Goal: Information Seeking & Learning: Learn about a topic

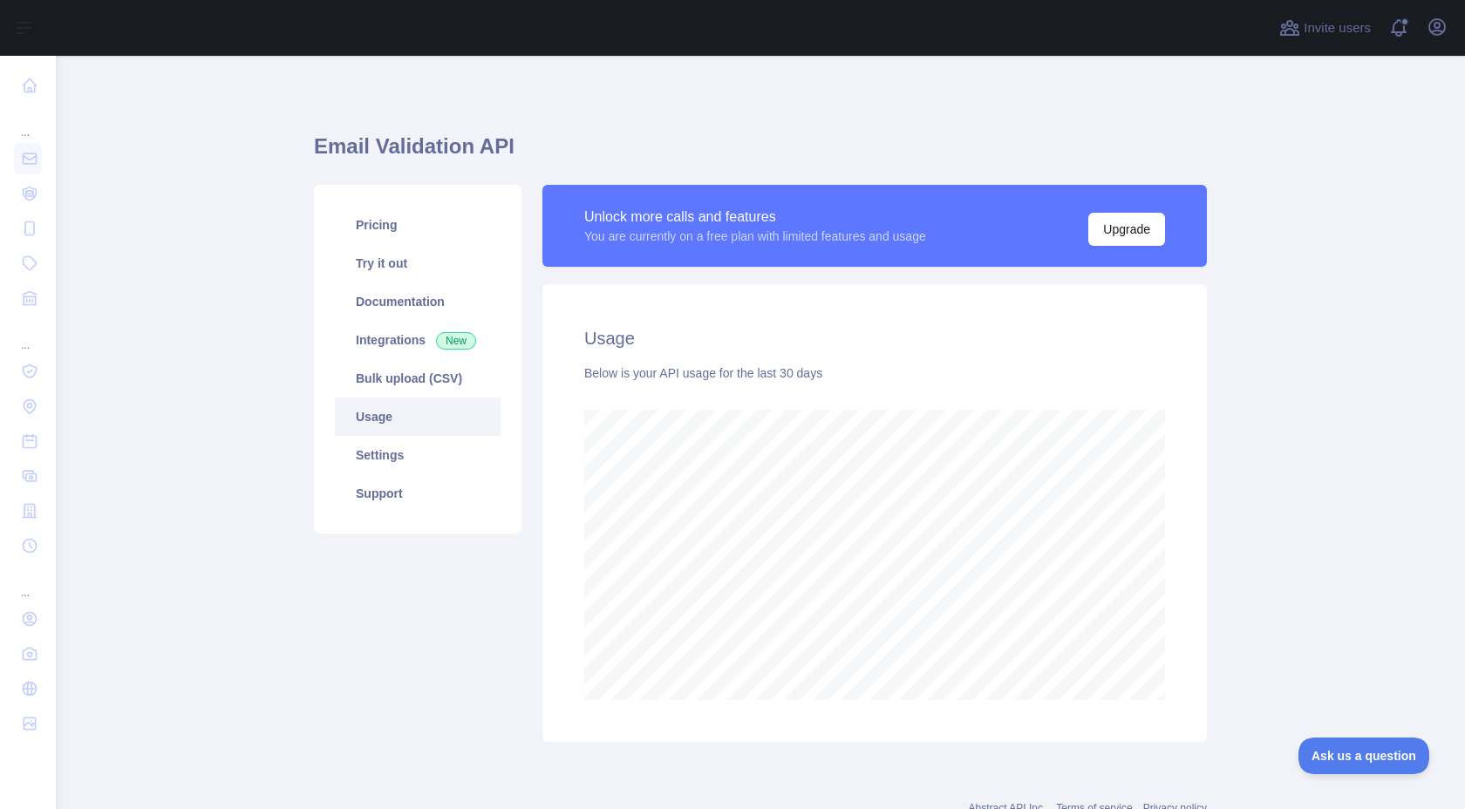
scroll to position [753, 1409]
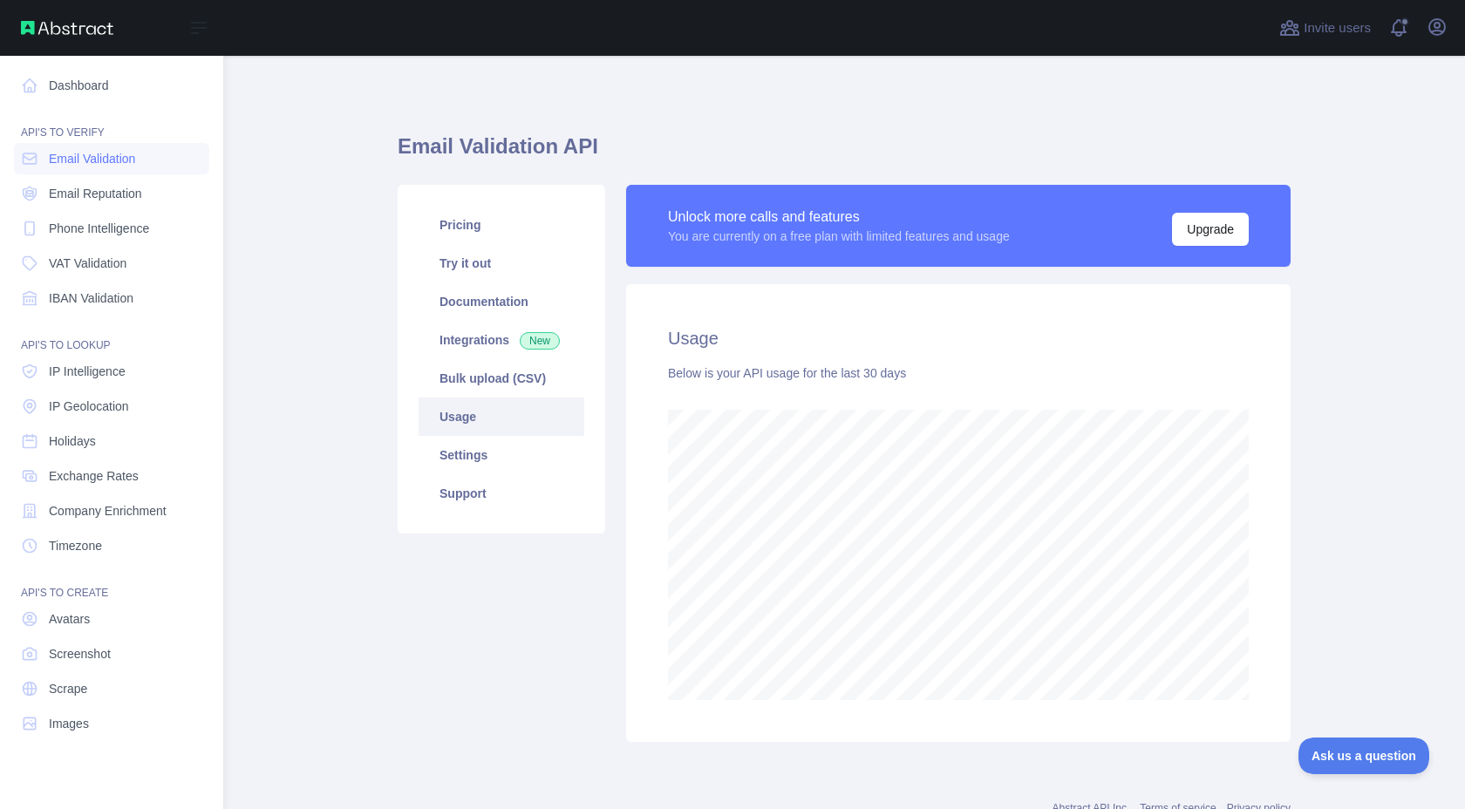
scroll to position [870976, 870487]
click at [120, 159] on span "Email Validation" at bounding box center [92, 158] width 86 height 17
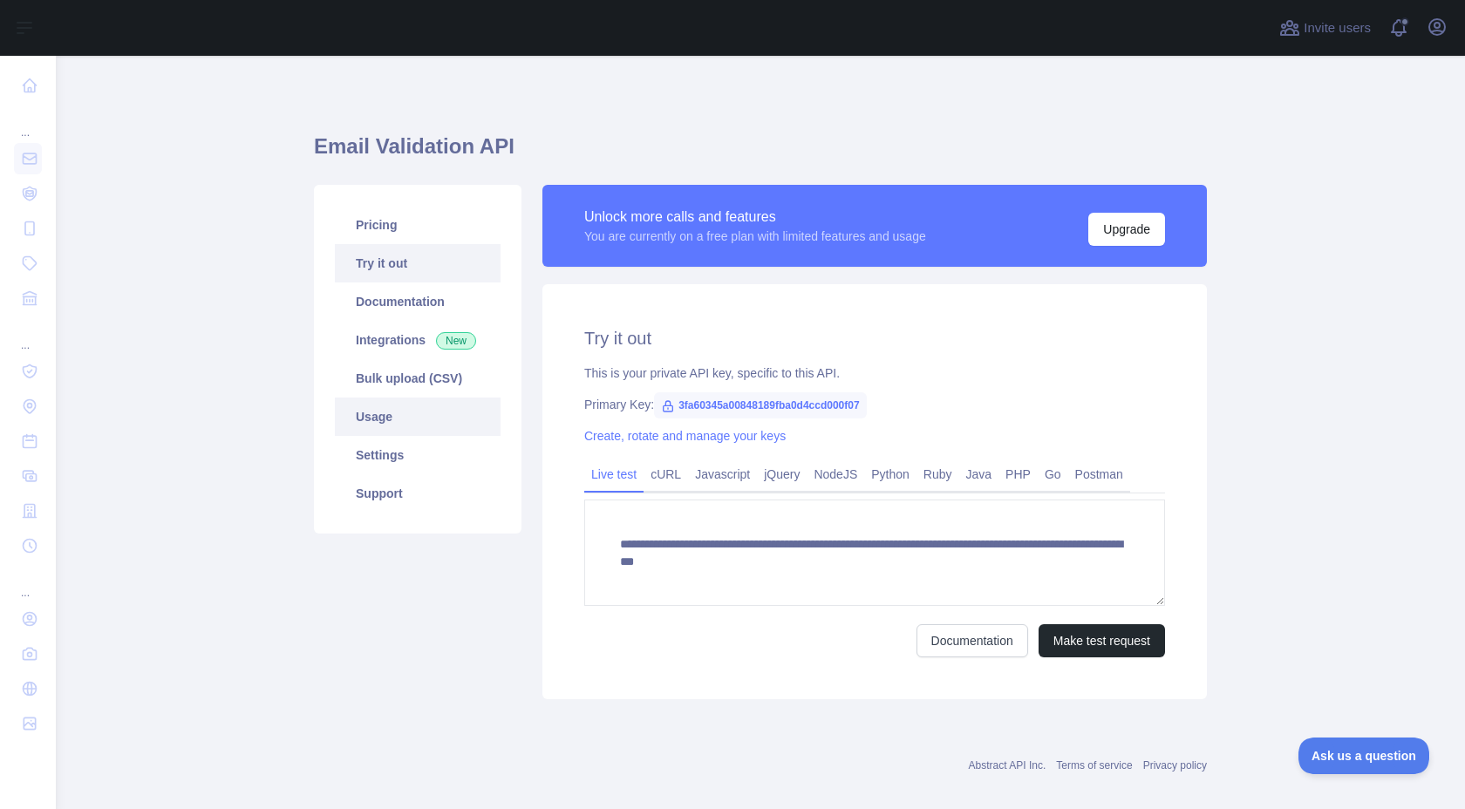
click at [388, 427] on link "Usage" at bounding box center [418, 417] width 166 height 38
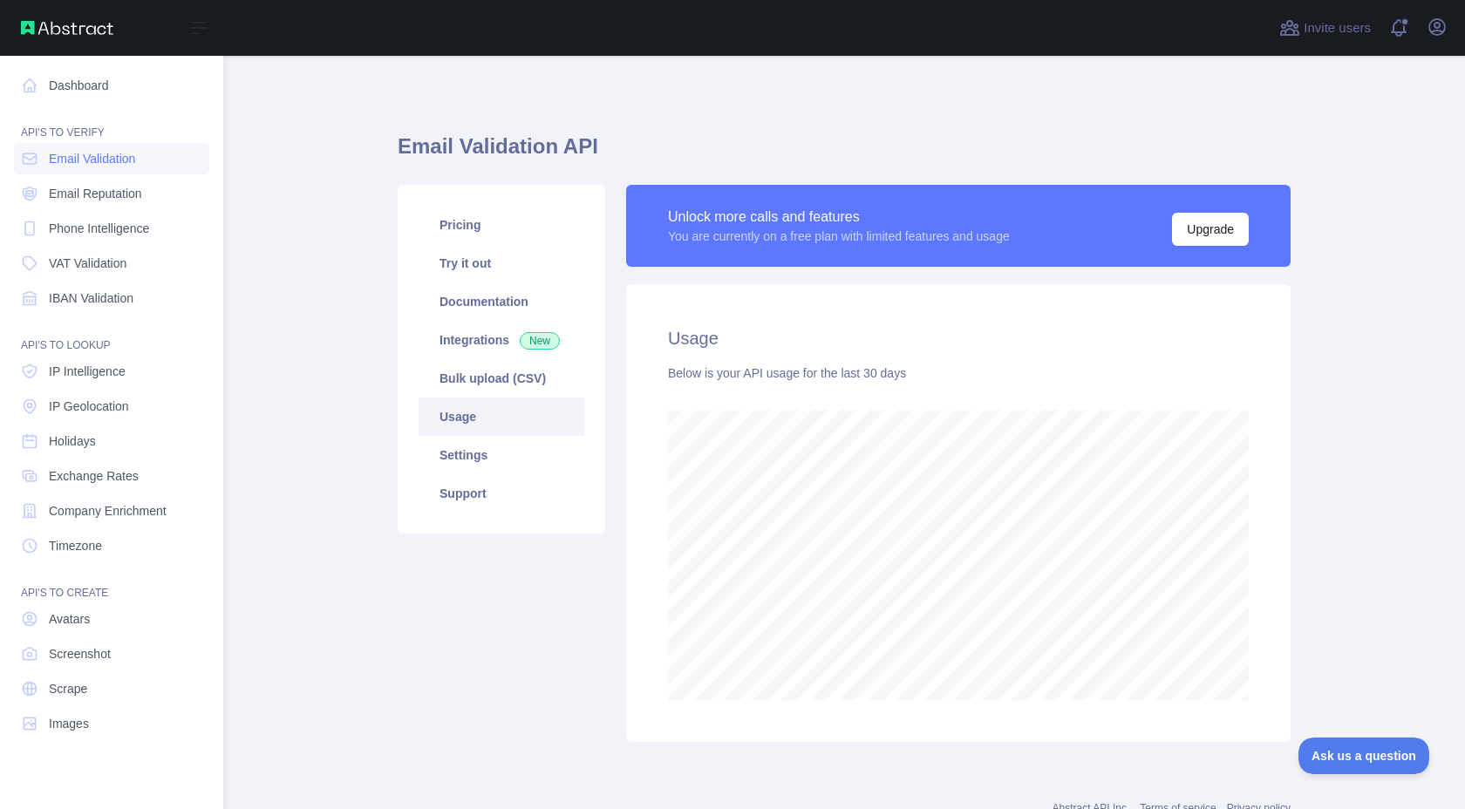
scroll to position [870976, 870487]
click at [83, 206] on link "Email Reputation" at bounding box center [111, 193] width 195 height 31
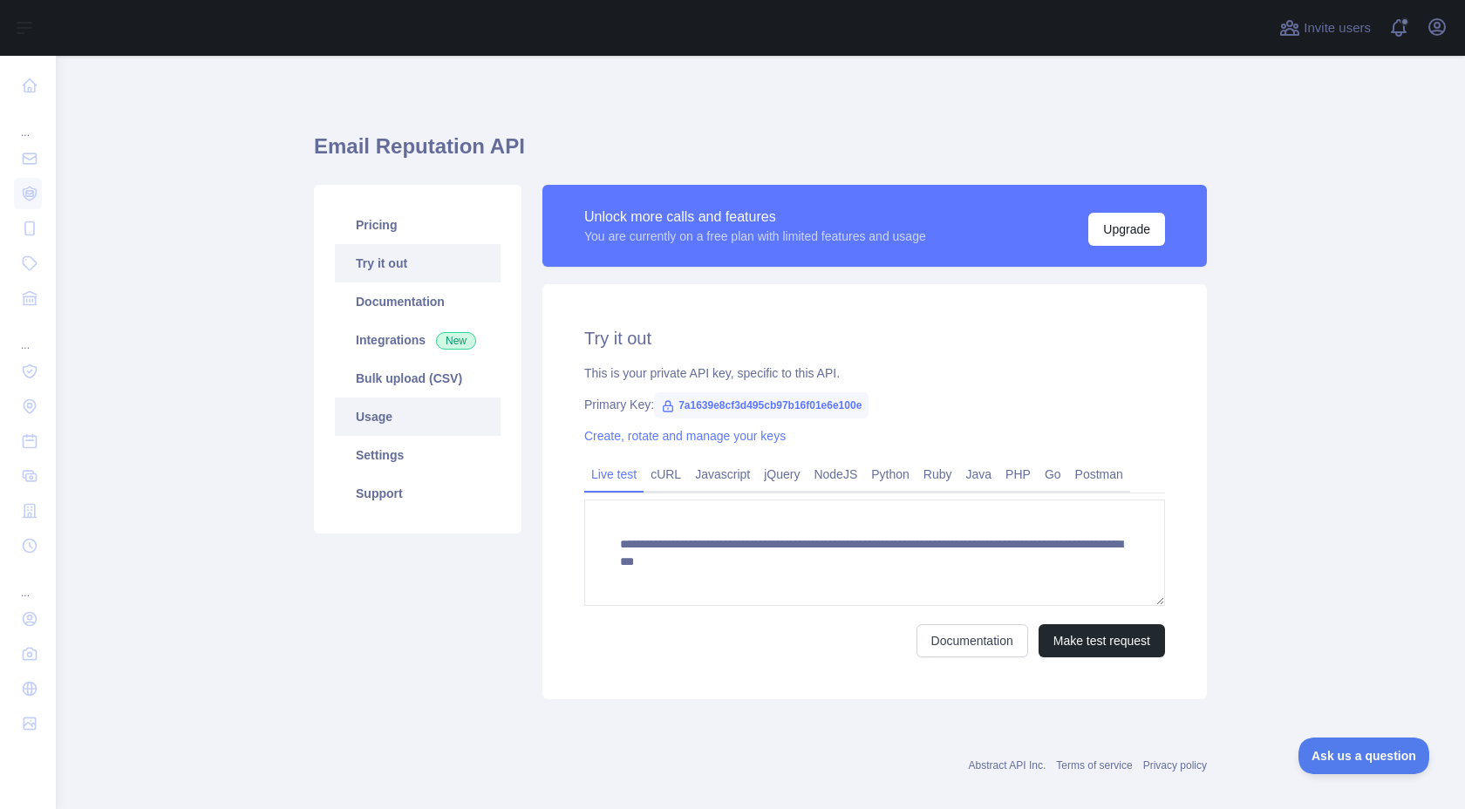
click at [407, 425] on link "Usage" at bounding box center [418, 417] width 166 height 38
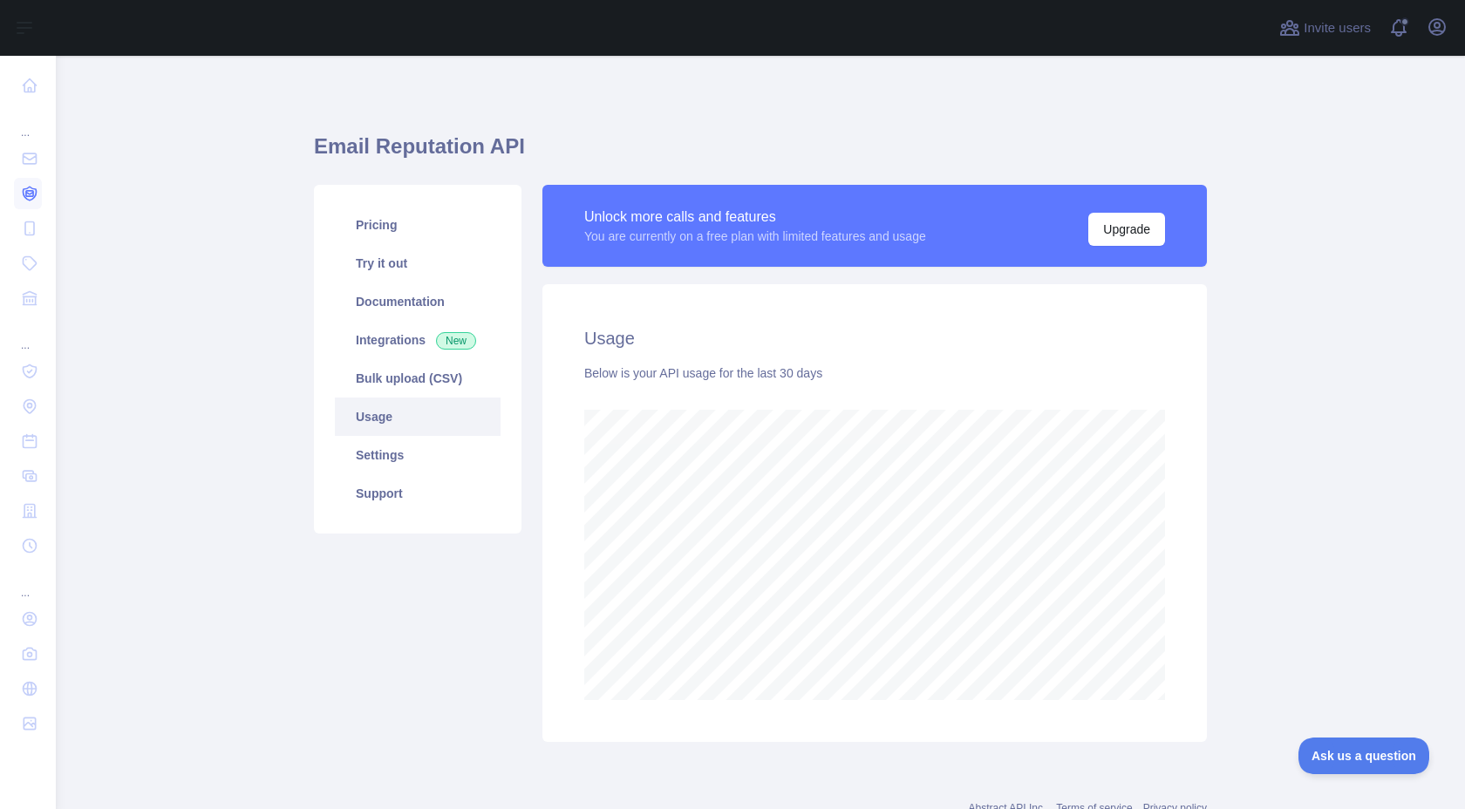
scroll to position [870976, 870487]
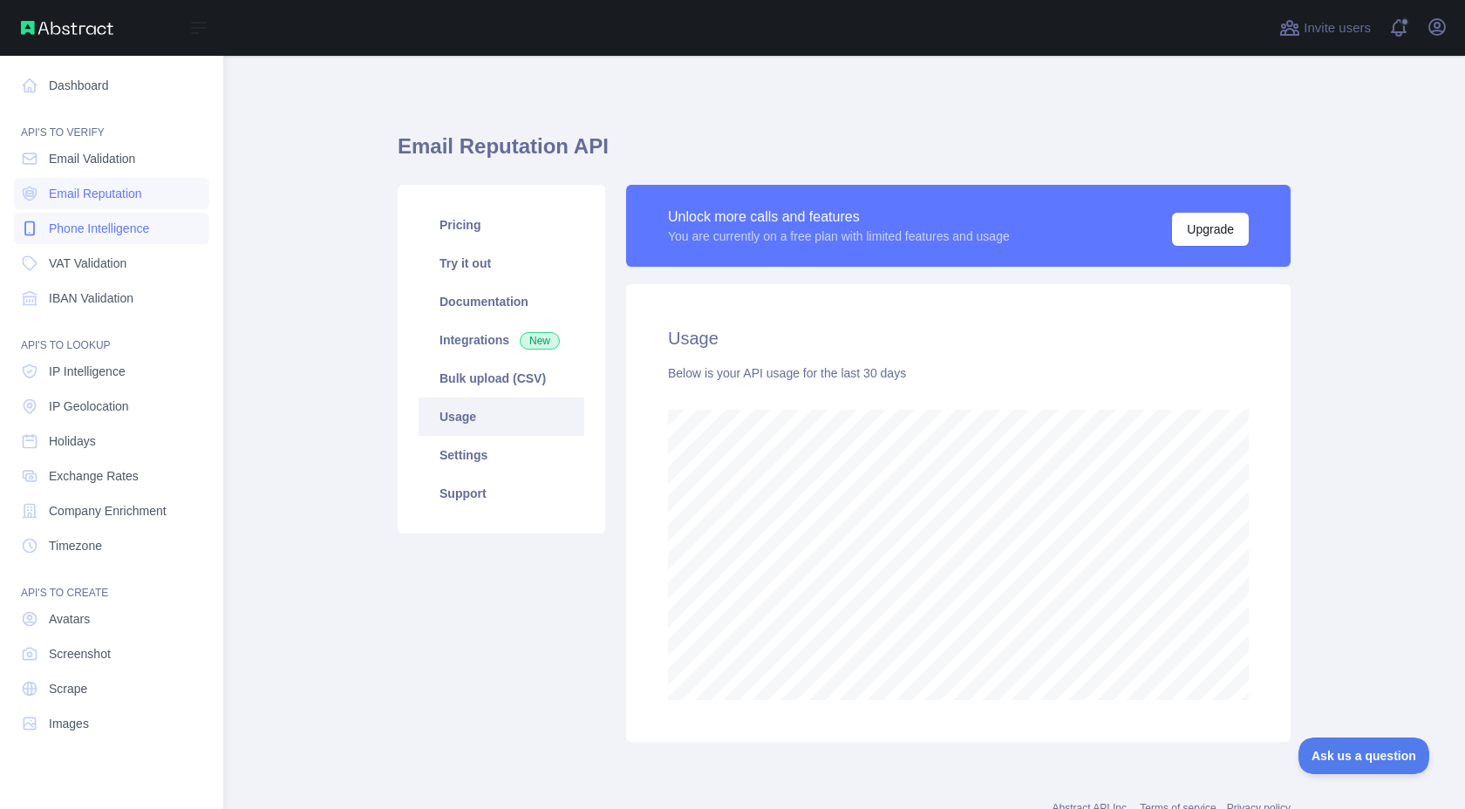
click at [119, 230] on span "Phone Intelligence" at bounding box center [99, 228] width 100 height 17
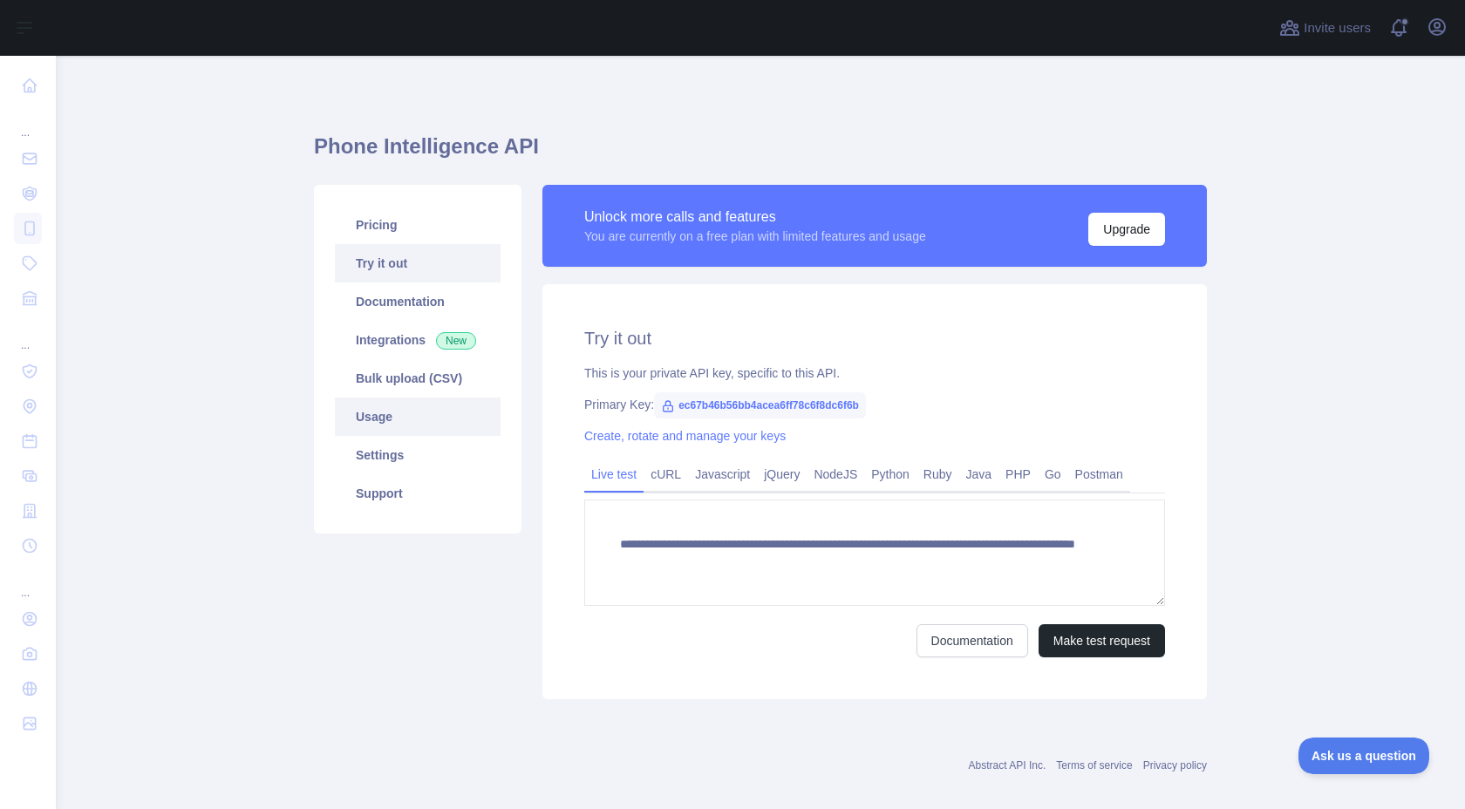
click at [436, 421] on link "Usage" at bounding box center [418, 417] width 166 height 38
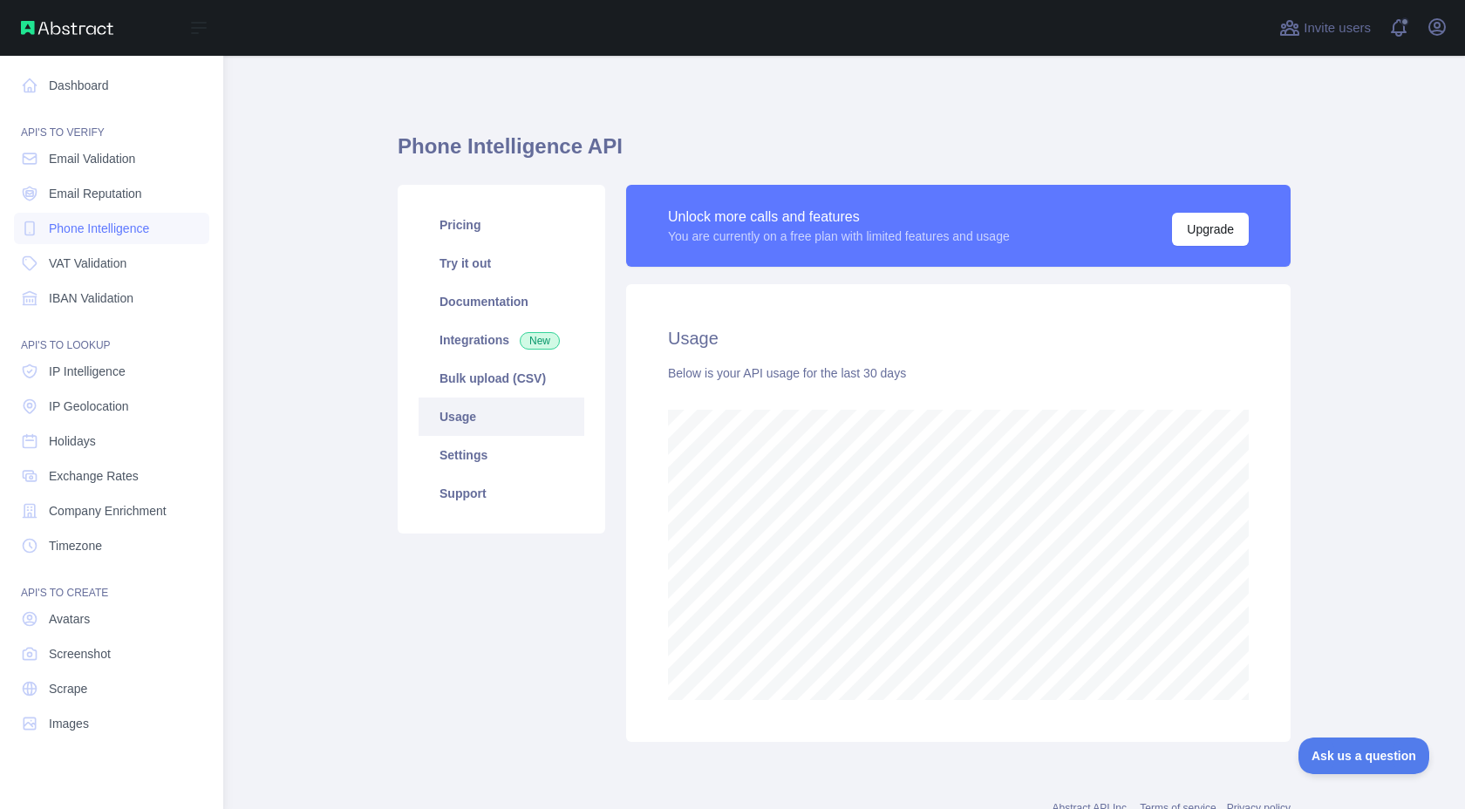
scroll to position [870976, 870487]
click at [118, 363] on span "IP Intelligence" at bounding box center [87, 371] width 77 height 17
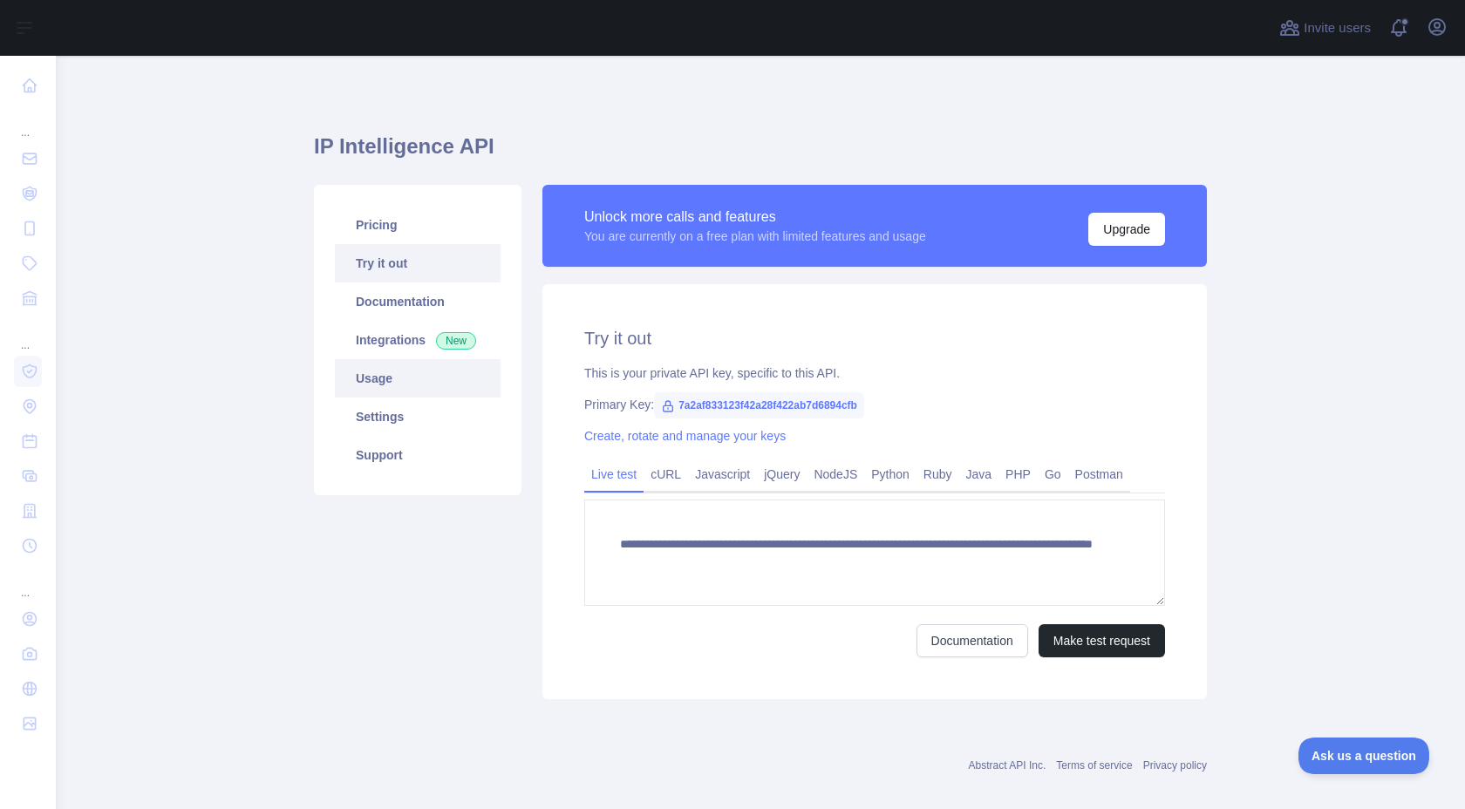
click at [428, 369] on link "Usage" at bounding box center [418, 378] width 166 height 38
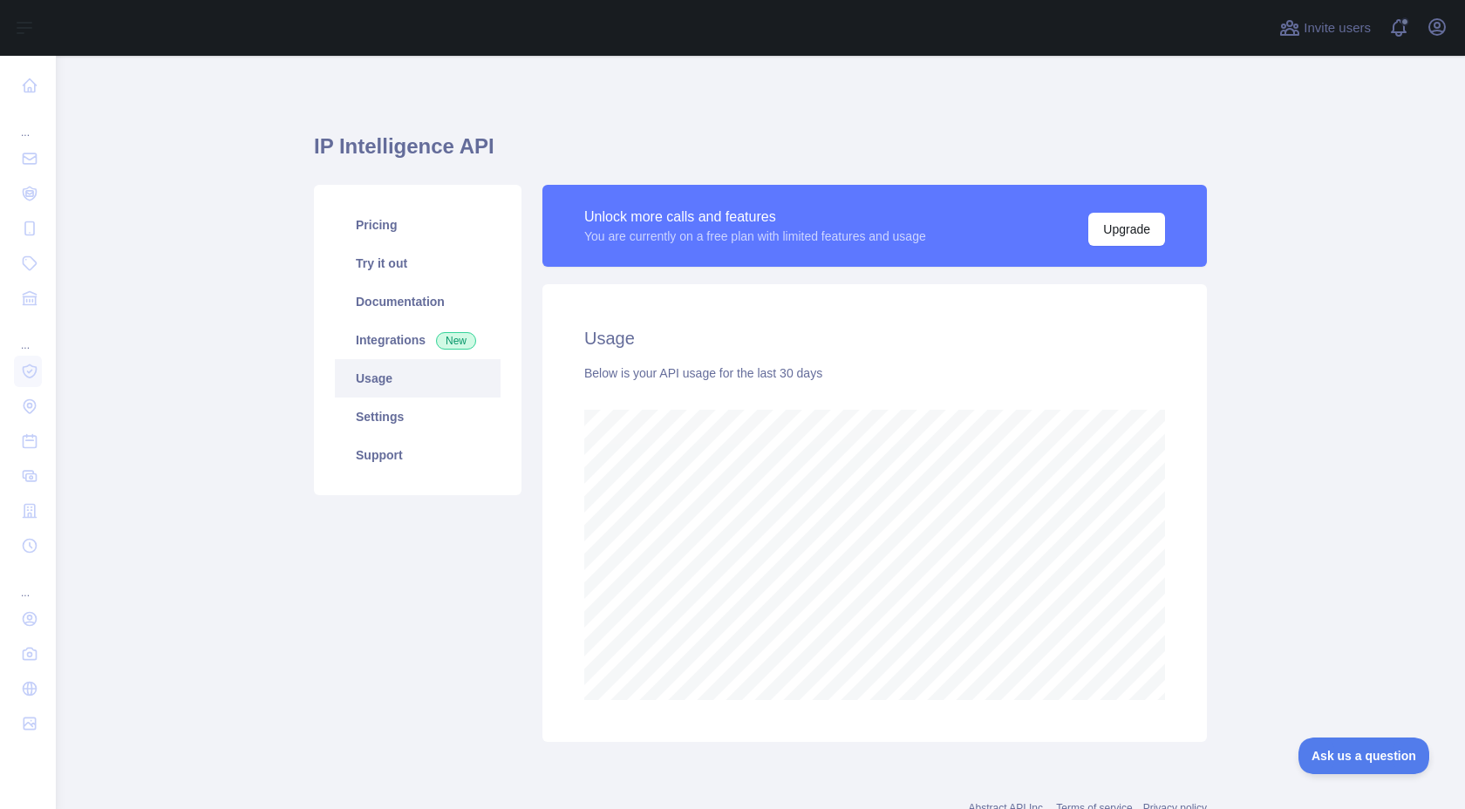
scroll to position [870976, 870487]
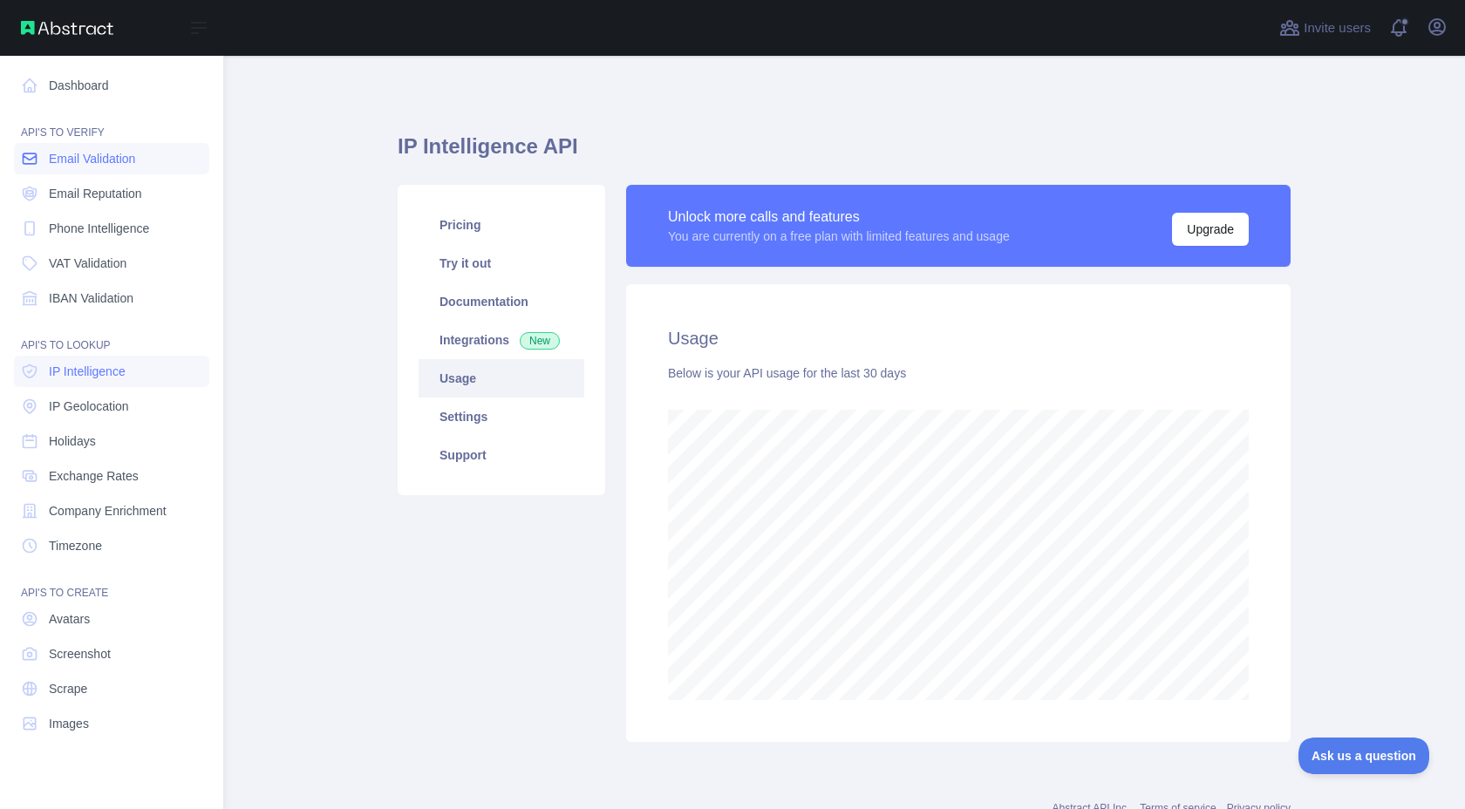
click at [85, 156] on span "Email Validation" at bounding box center [92, 158] width 86 height 17
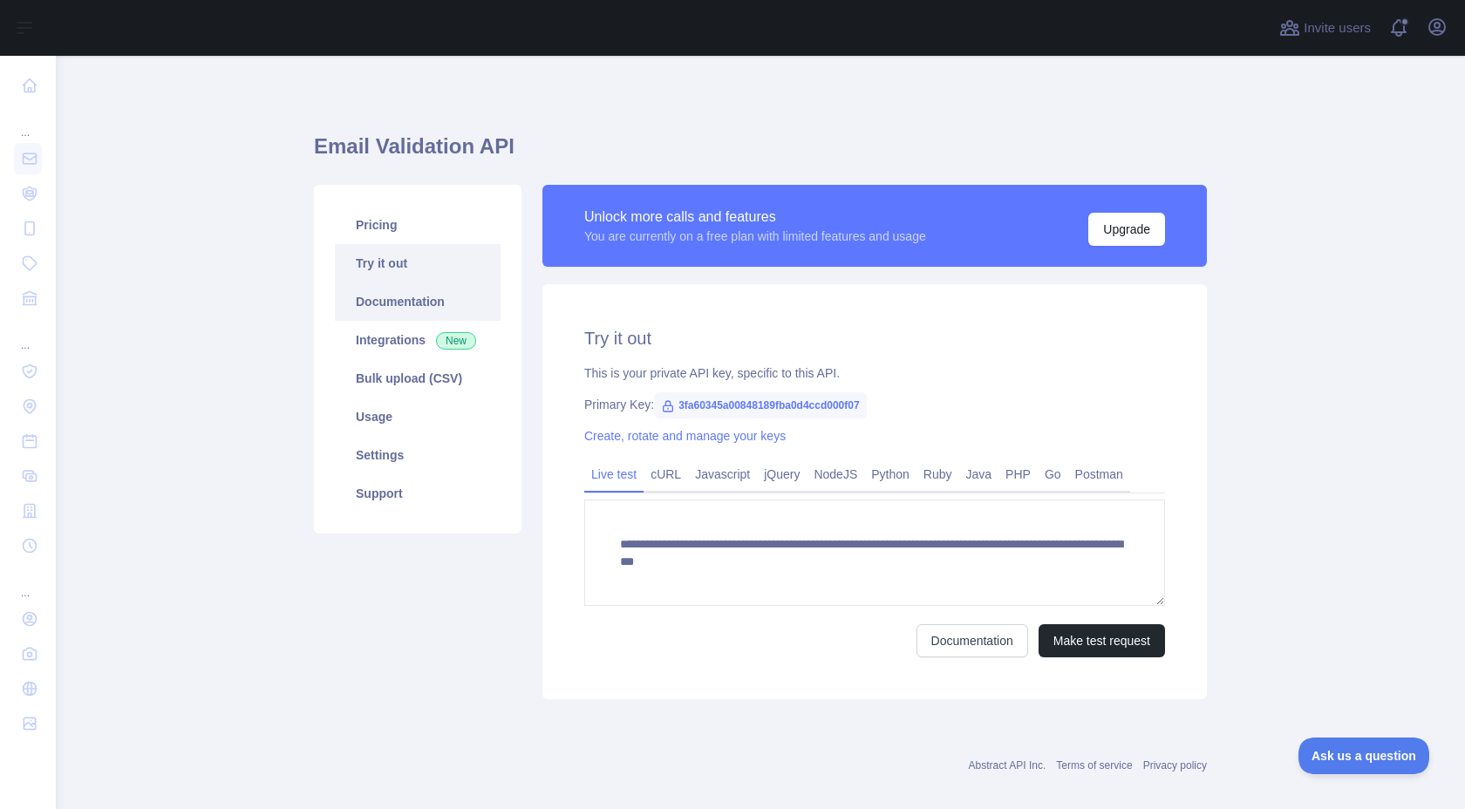
click at [432, 302] on link "Documentation" at bounding box center [418, 301] width 166 height 38
click at [388, 421] on link "Usage" at bounding box center [418, 417] width 166 height 38
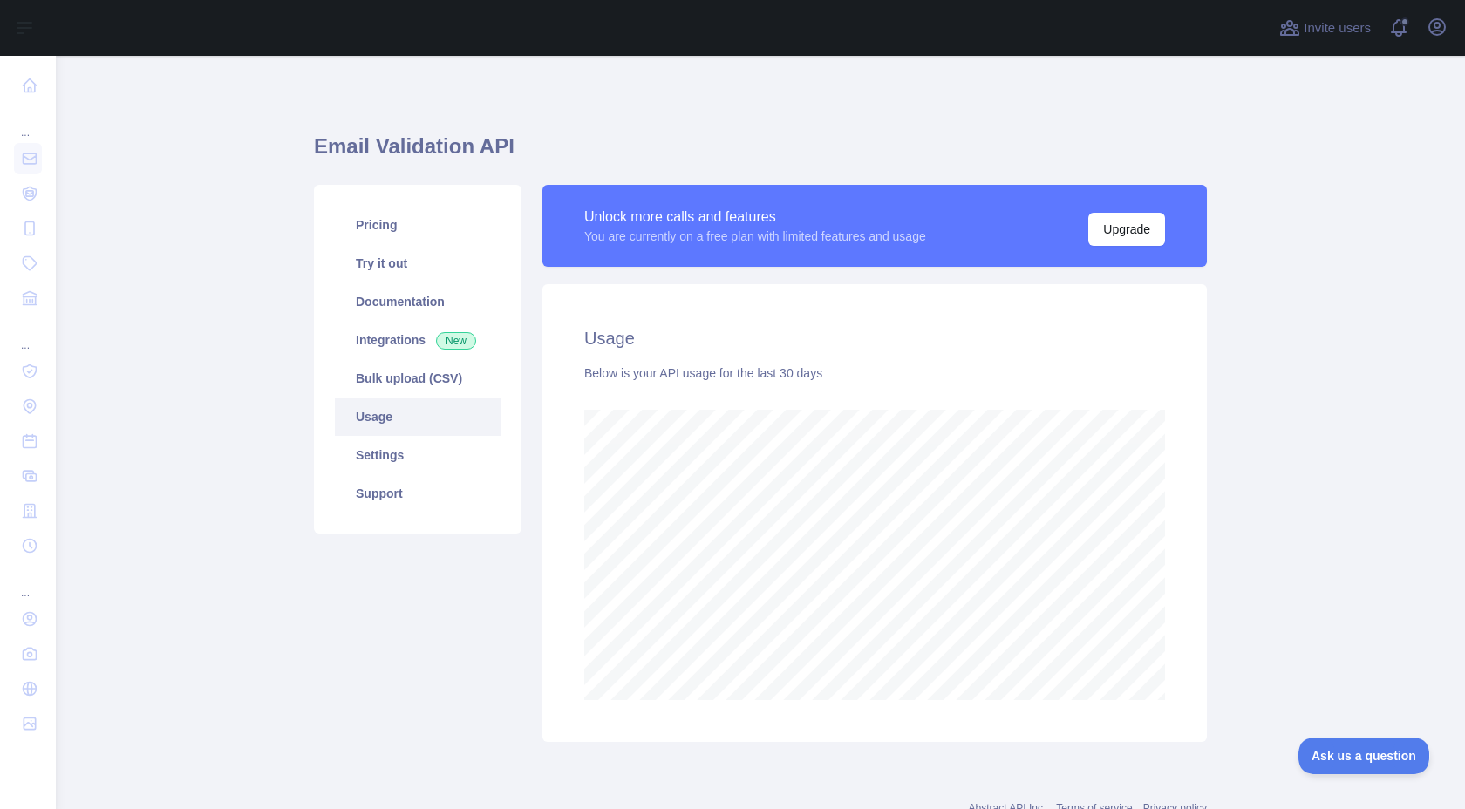
scroll to position [753, 1409]
click at [455, 256] on link "Try it out" at bounding box center [418, 263] width 166 height 38
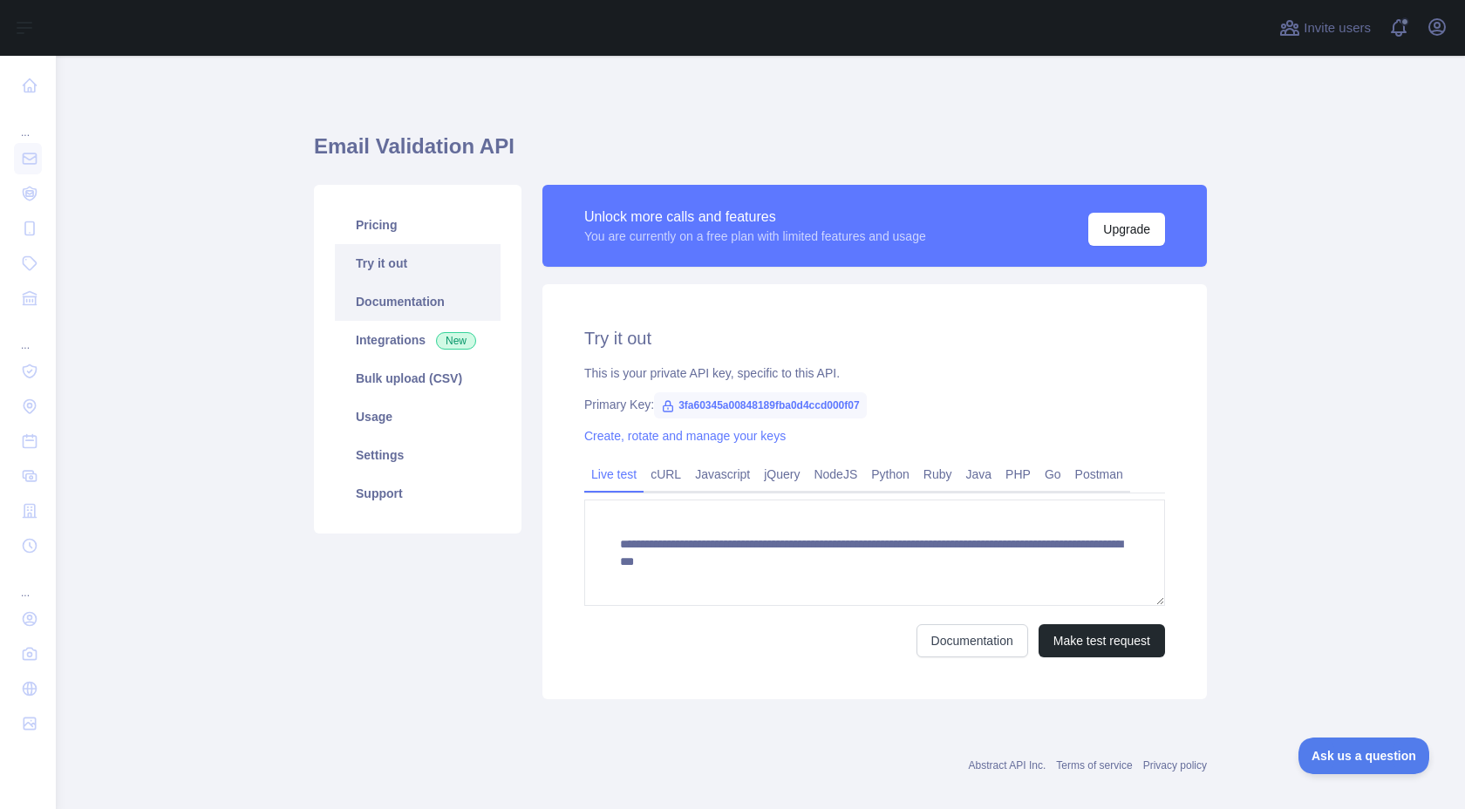
click at [445, 304] on link "Documentation" at bounding box center [418, 301] width 166 height 38
click at [396, 420] on link "Usage" at bounding box center [418, 417] width 166 height 38
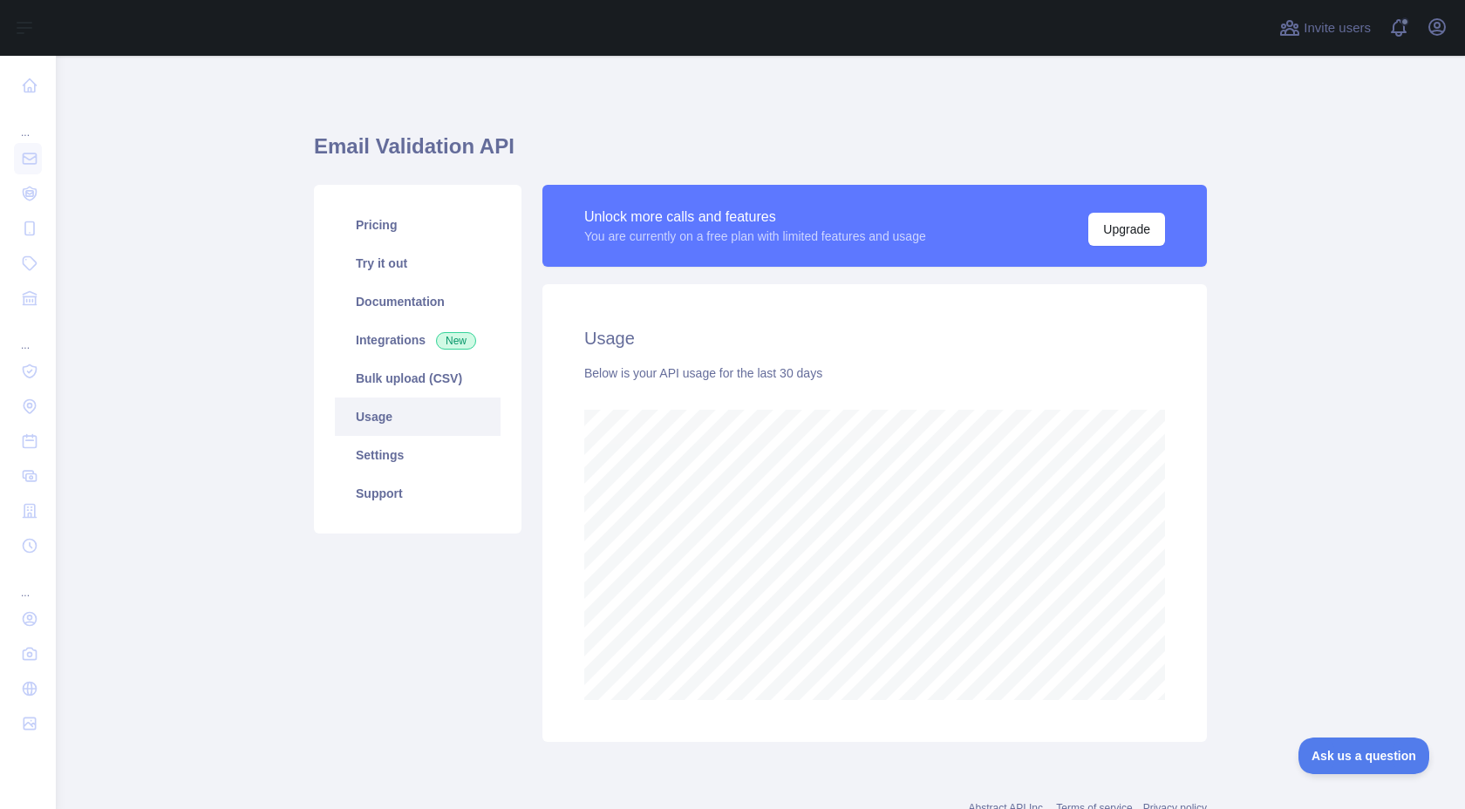
scroll to position [753, 1409]
click at [417, 444] on link "Settings" at bounding box center [418, 455] width 166 height 38
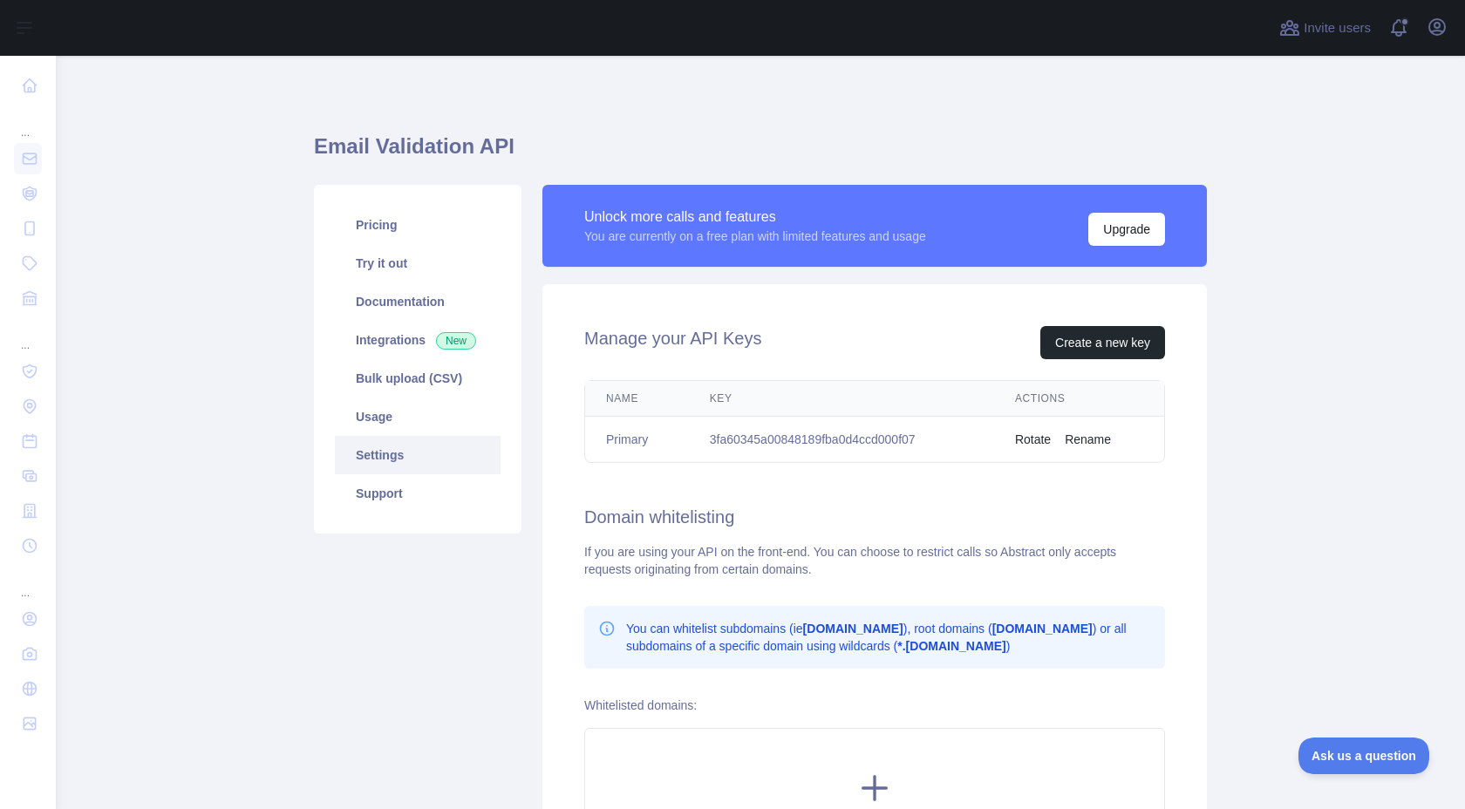
scroll to position [228, 0]
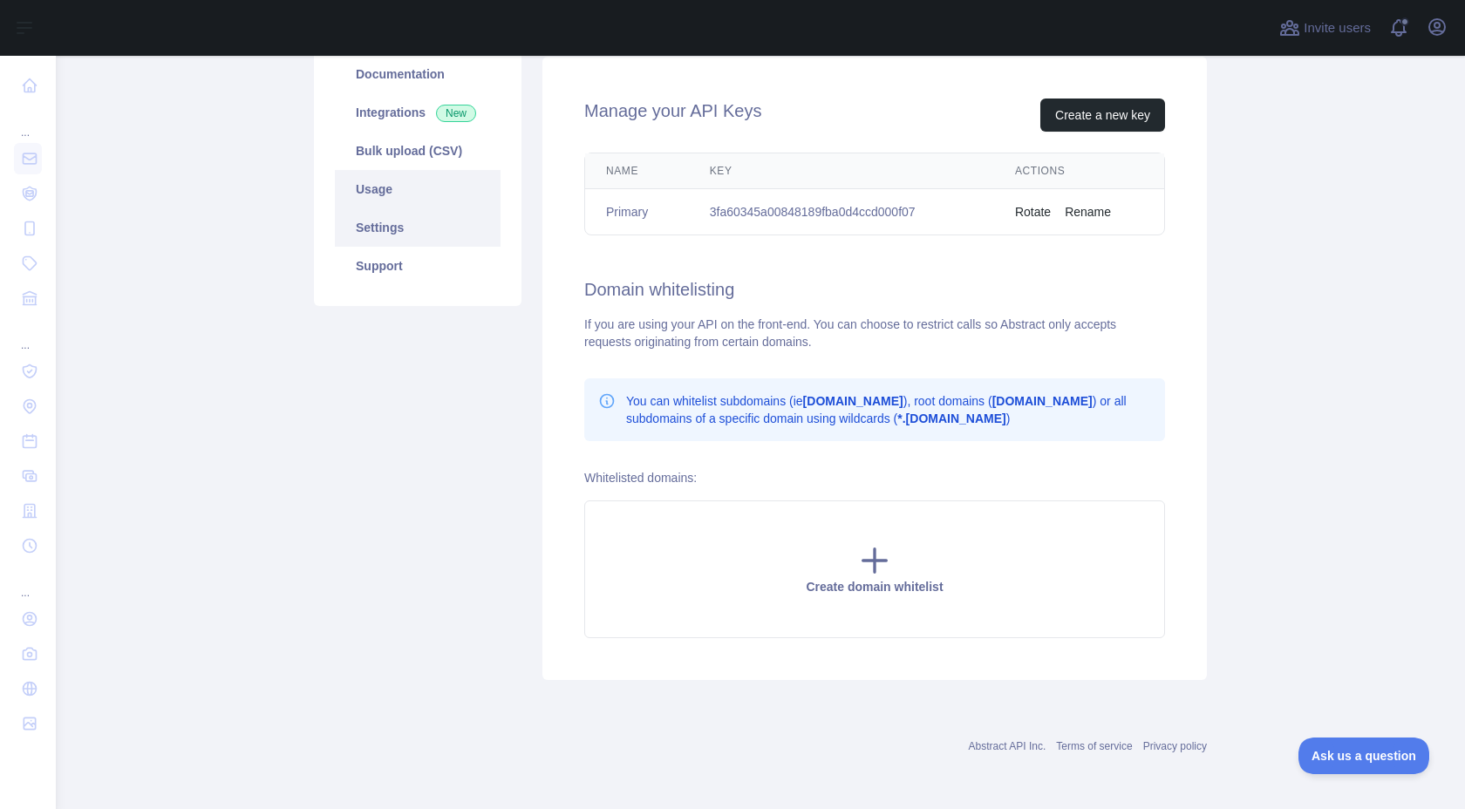
click at [406, 180] on link "Usage" at bounding box center [418, 189] width 166 height 38
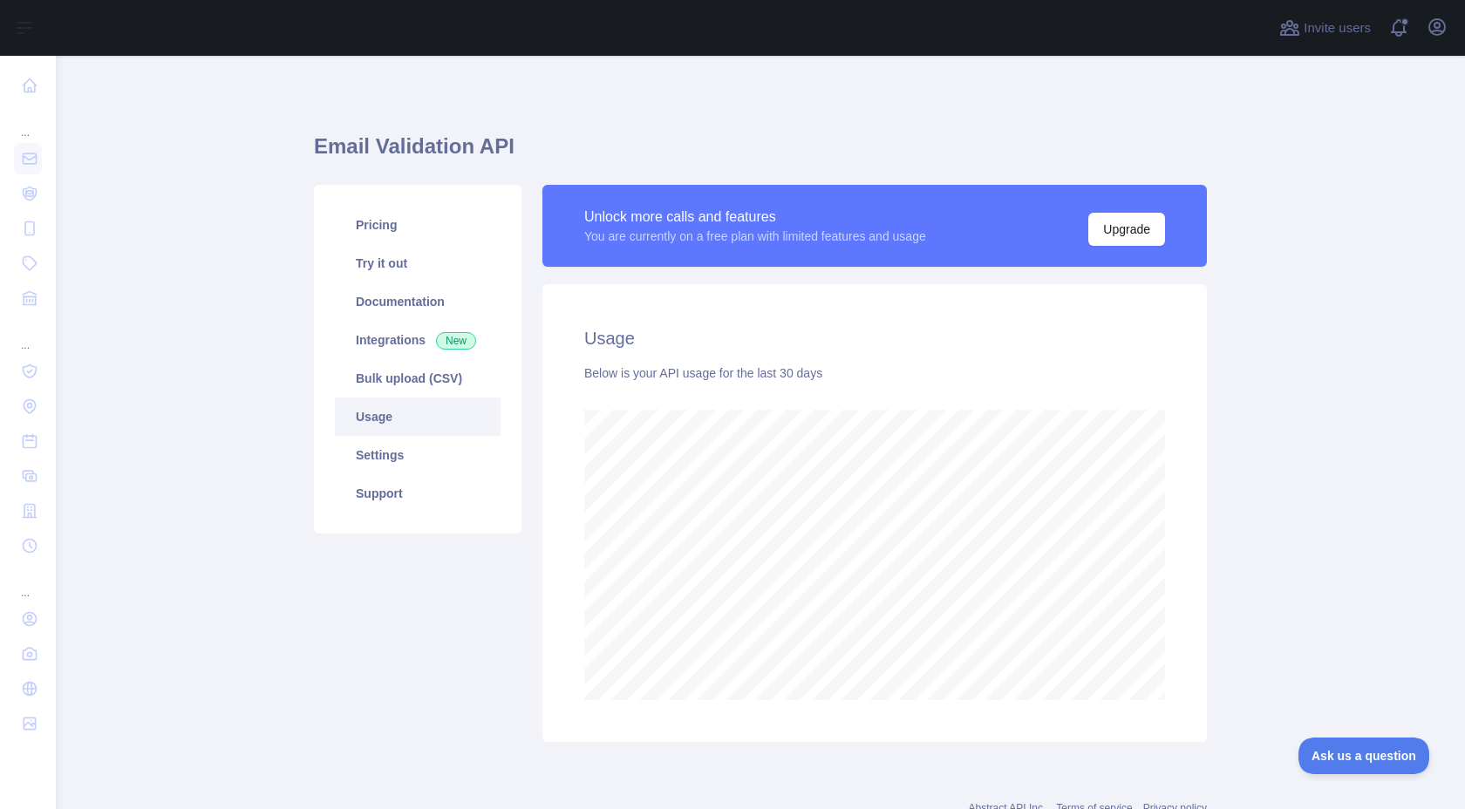
scroll to position [753, 1409]
click at [407, 370] on link "Bulk upload (CSV)" at bounding box center [418, 378] width 166 height 38
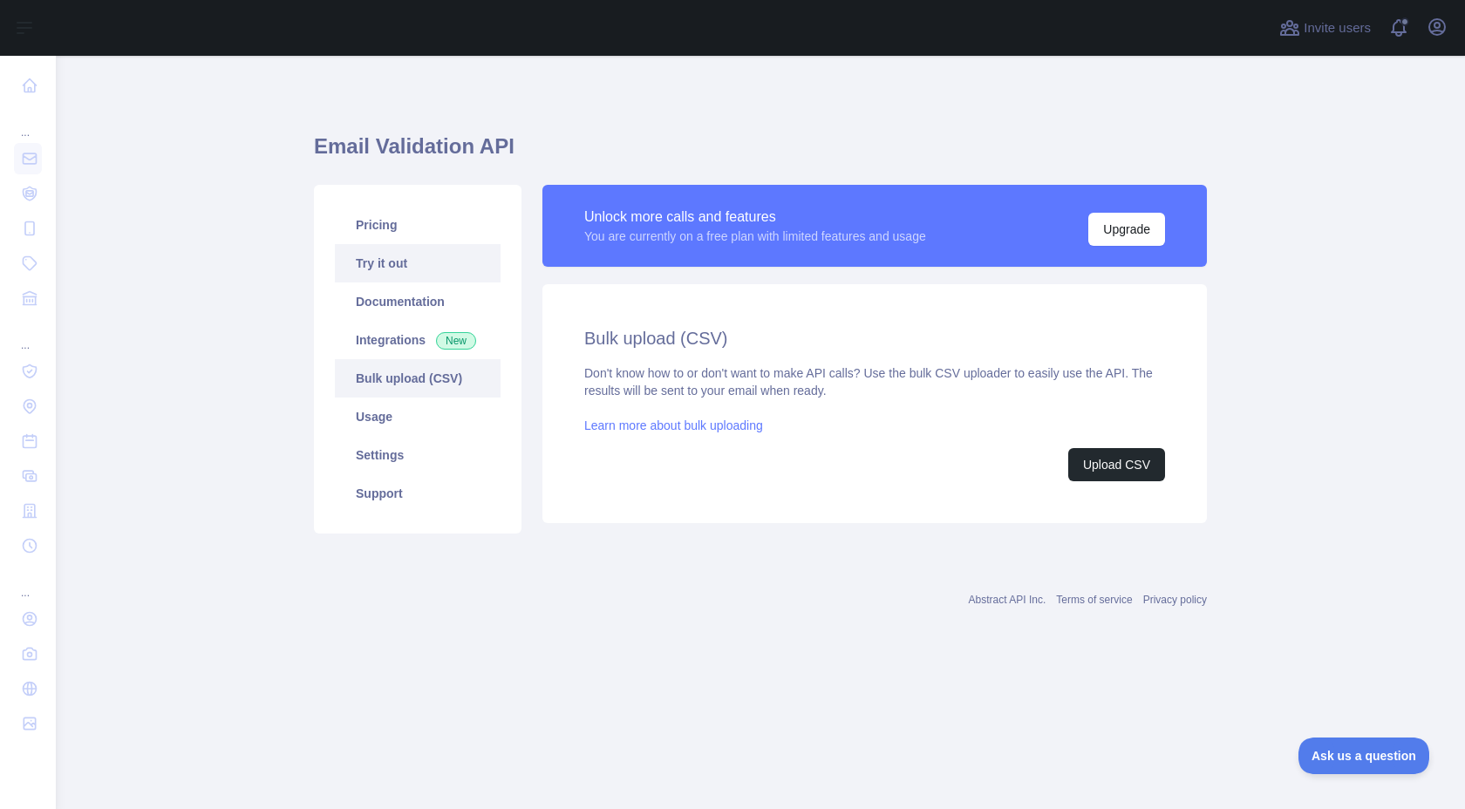
click at [404, 276] on link "Try it out" at bounding box center [418, 263] width 166 height 38
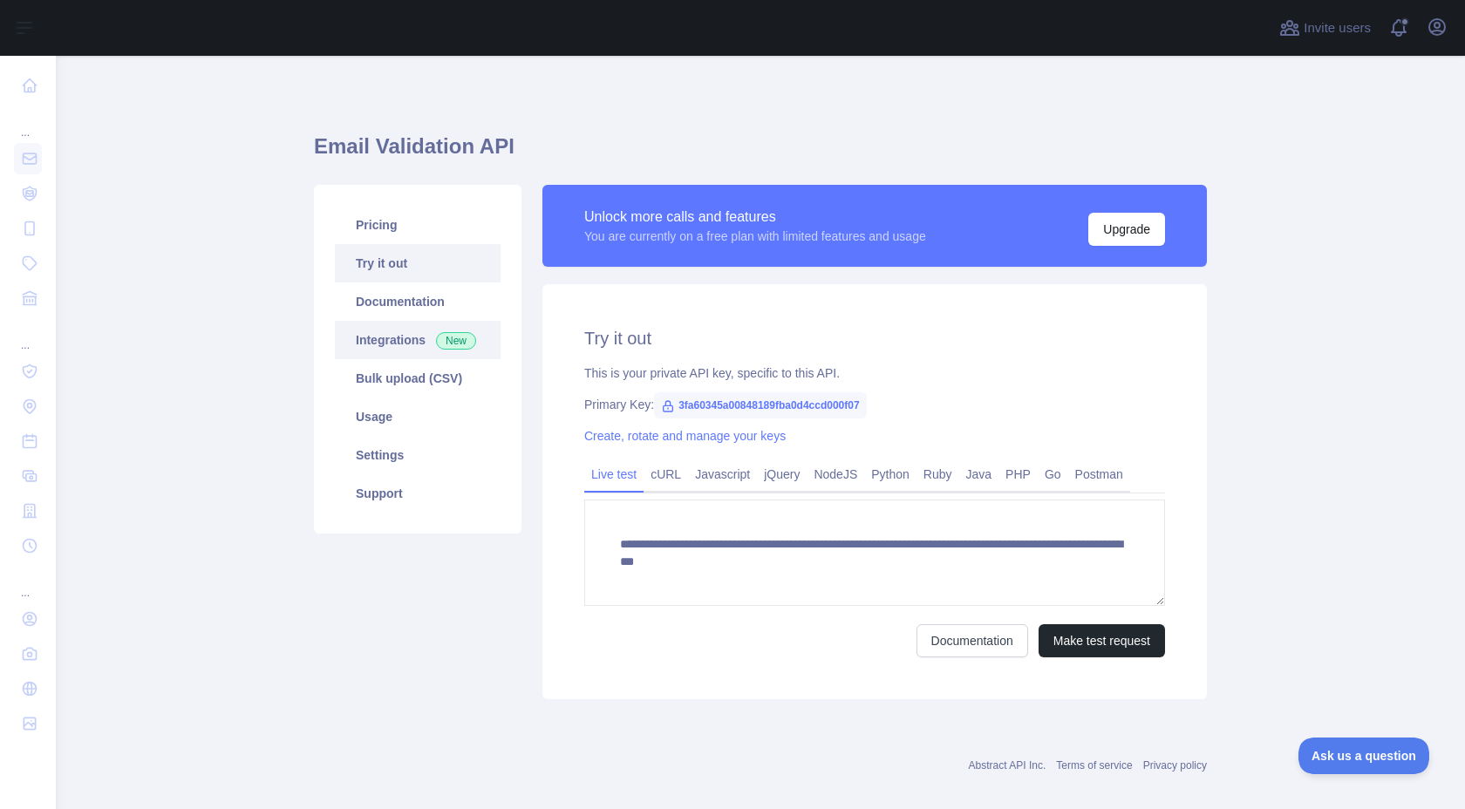
click at [408, 333] on link "Integrations New" at bounding box center [418, 340] width 166 height 38
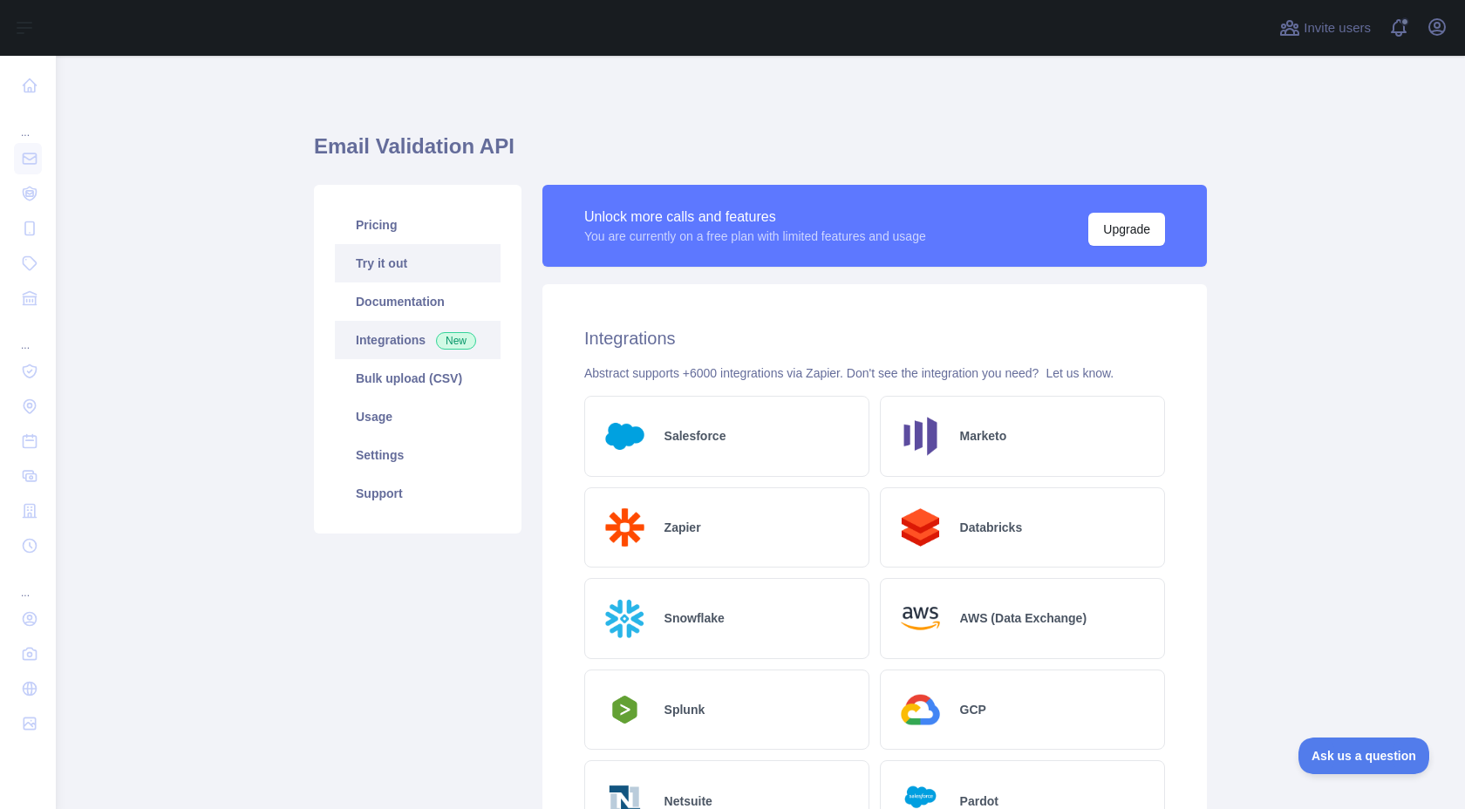
click at [418, 253] on link "Try it out" at bounding box center [418, 263] width 166 height 38
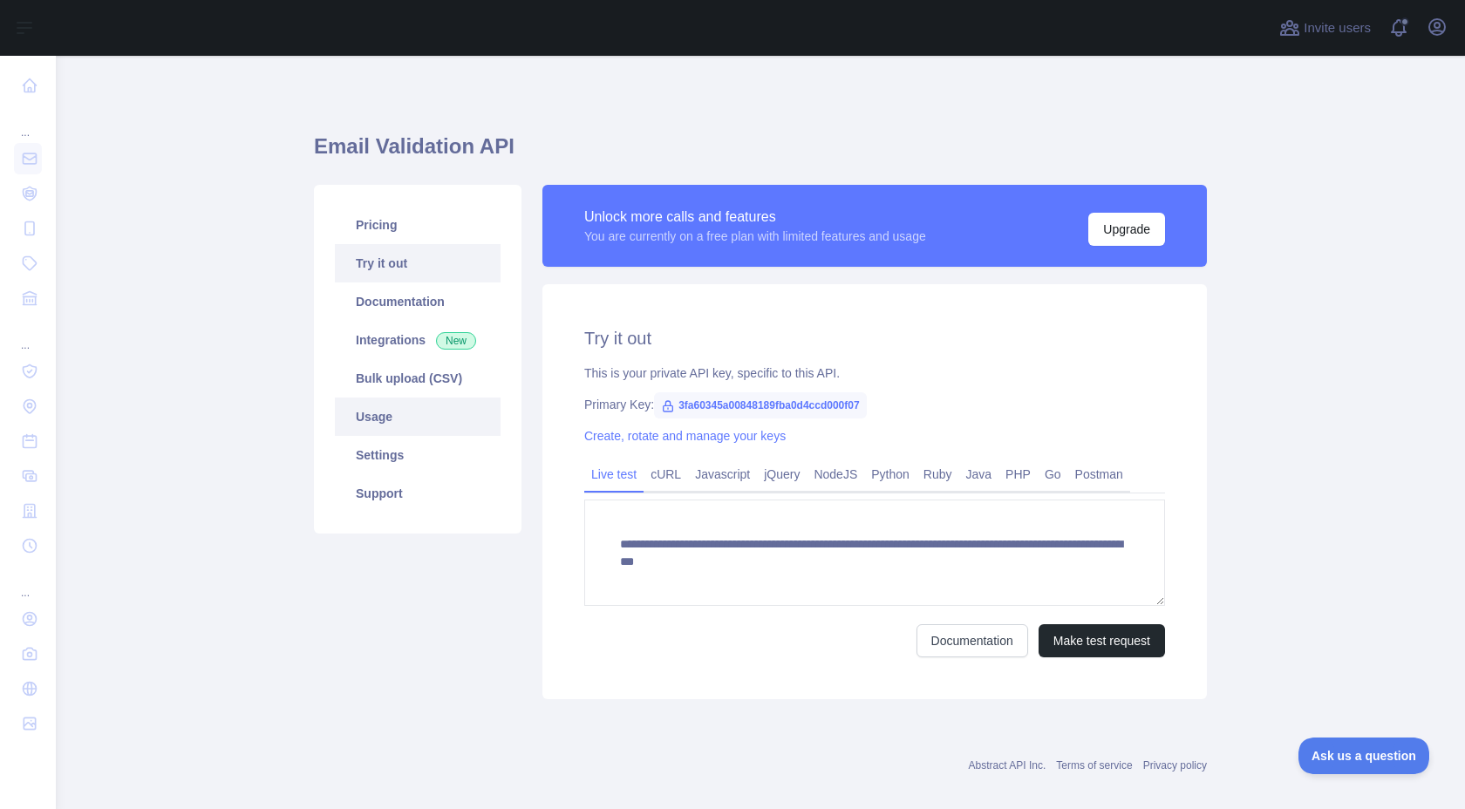
click at [418, 418] on link "Usage" at bounding box center [418, 417] width 166 height 38
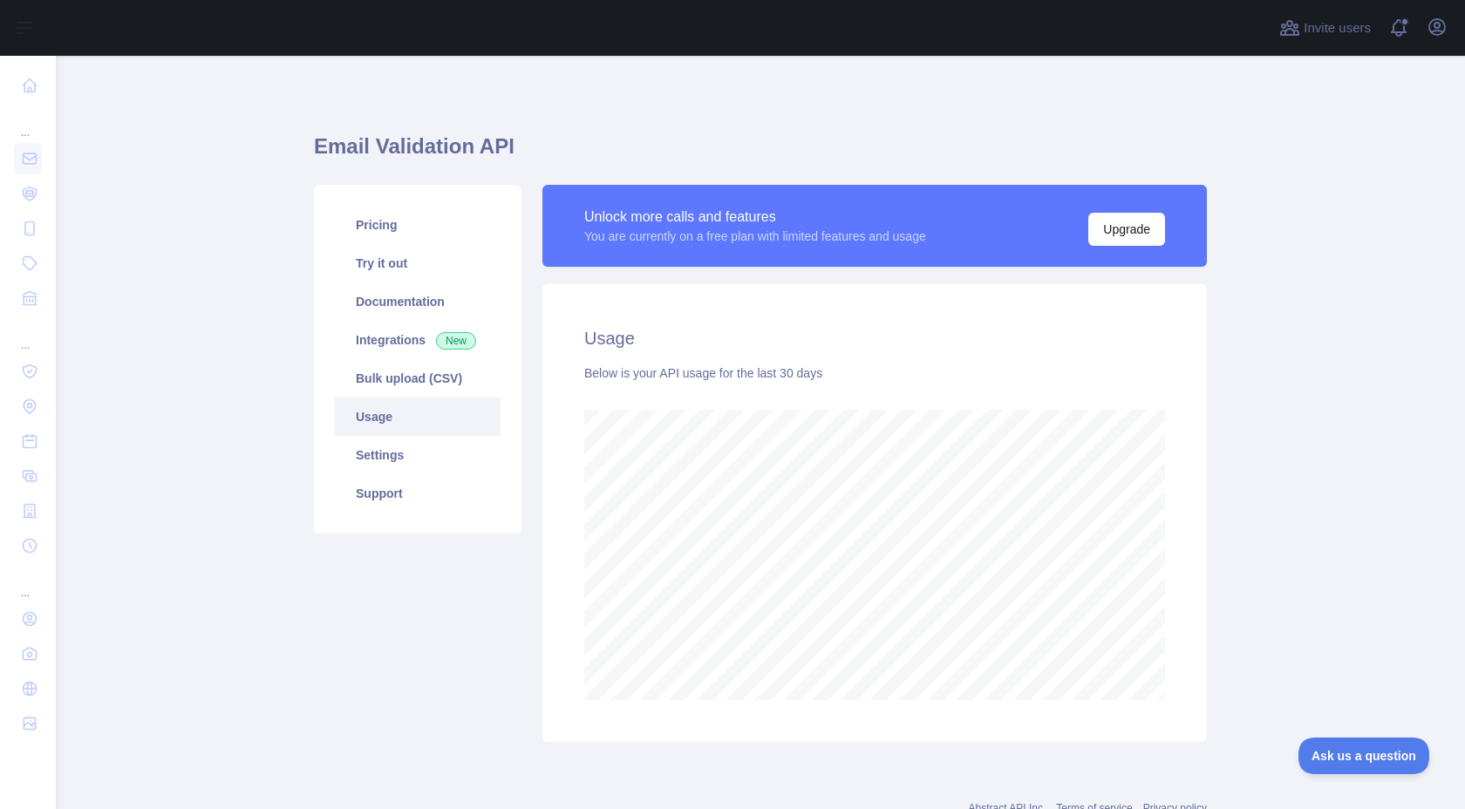
scroll to position [753, 1409]
click at [1101, 198] on div "Unlock more calls and features You are currently on a free plan with limited fe…" at bounding box center [874, 226] width 664 height 82
